Goal: Find specific page/section: Find specific page/section

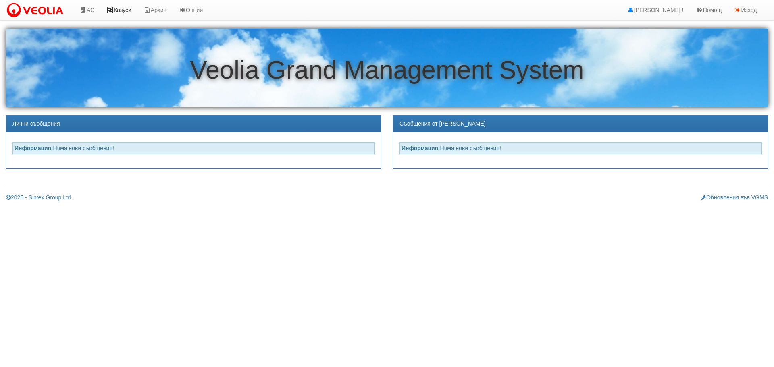
click at [123, 10] on link "Казуси" at bounding box center [118, 10] width 37 height 20
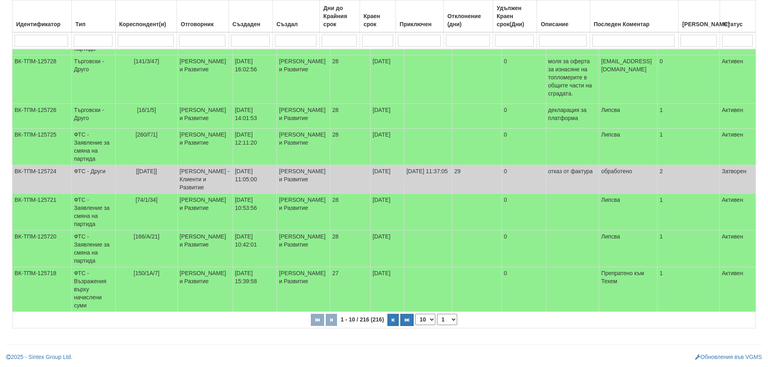
scroll to position [243, 0]
click at [451, 323] on select "1 2 3 4 5 6 10 15 20 22" at bounding box center [447, 319] width 20 height 11
click at [438, 314] on select "1 2 3 4 5 6 10 15 20 22" at bounding box center [447, 319] width 20 height 11
select select "2"
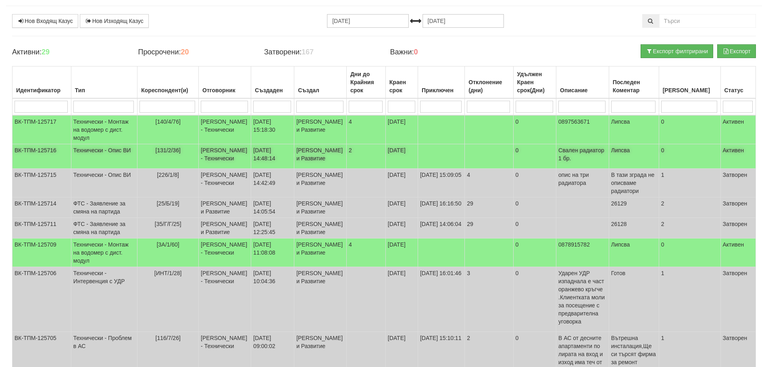
scroll to position [0, 0]
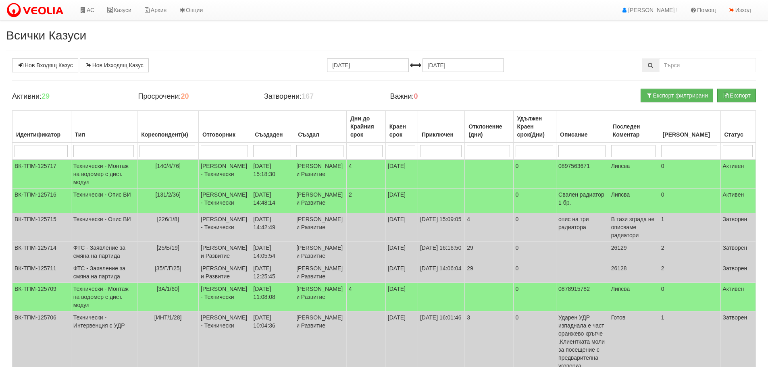
click at [201, 154] on input "search" at bounding box center [224, 151] width 47 height 12
type input "д"
type input "ди"
select select "1"
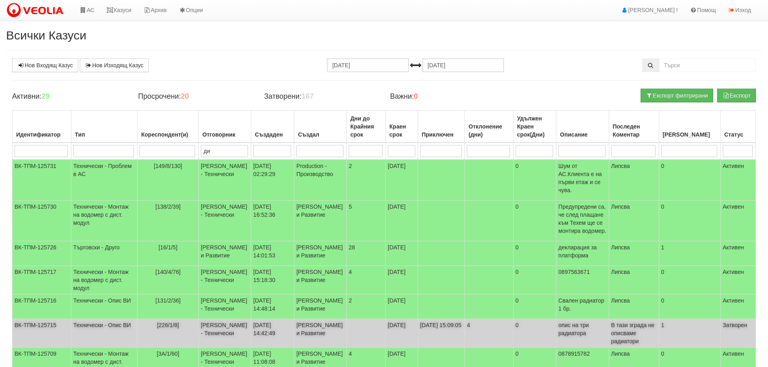
type input "дия"
type input "диян"
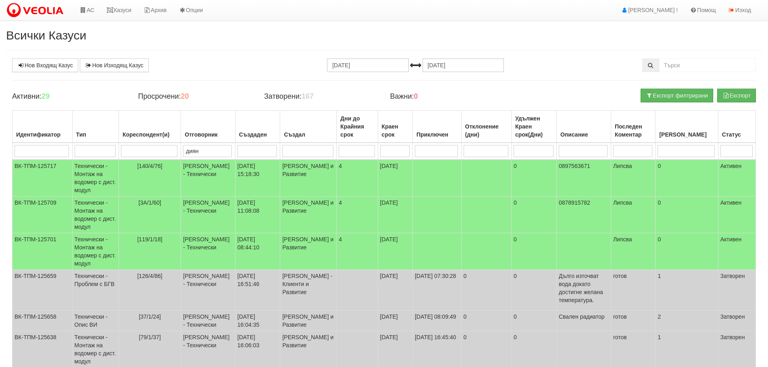
type input "диян"
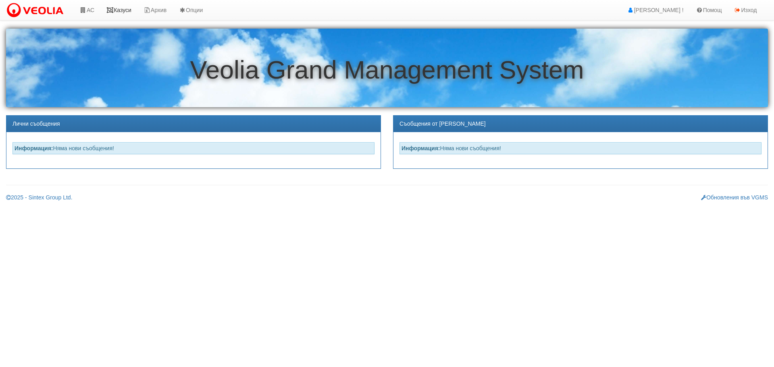
click at [127, 8] on link "Казуси" at bounding box center [118, 10] width 37 height 20
click at [125, 11] on link "Казуси" at bounding box center [118, 10] width 37 height 20
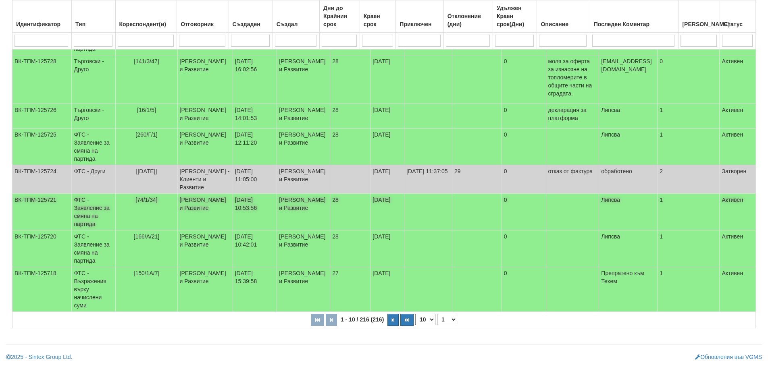
scroll to position [243, 0]
click at [448, 320] on select "1 2 3 4 5 6 10 15 20 22" at bounding box center [447, 319] width 20 height 11
click at [438, 314] on select "1 2 3 4 5 6 10 15 20 22" at bounding box center [447, 319] width 20 height 11
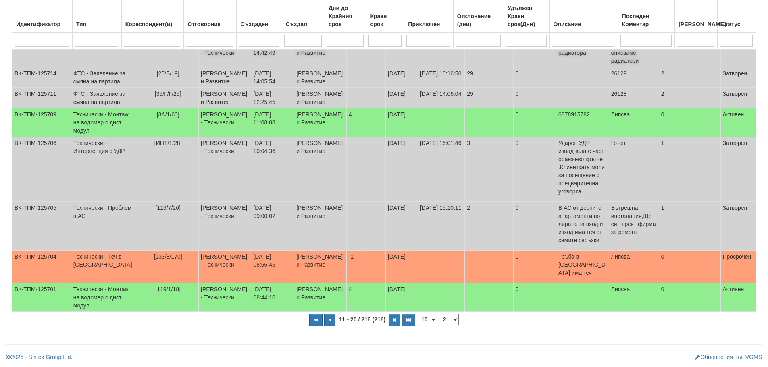
scroll to position [239, 0]
click at [446, 320] on select "1 2 3 4 5 6 7 10 15 20 22" at bounding box center [449, 319] width 20 height 11
click at [439, 314] on select "1 2 3 4 5 6 7 10 15 20 22" at bounding box center [449, 319] width 20 height 11
select select "3"
